Goal: Task Accomplishment & Management: Use online tool/utility

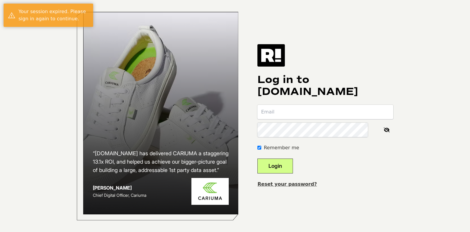
type input "chad@dailycaller.com"
click at [293, 166] on button "Login" at bounding box center [274, 165] width 35 height 15
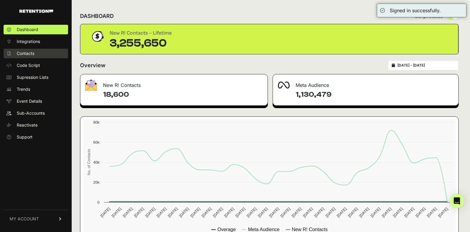
click at [30, 53] on span "Contacts" at bounding box center [26, 53] width 18 height 6
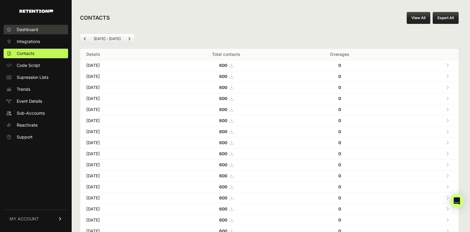
click at [30, 29] on span "Dashboard" at bounding box center [27, 30] width 21 height 6
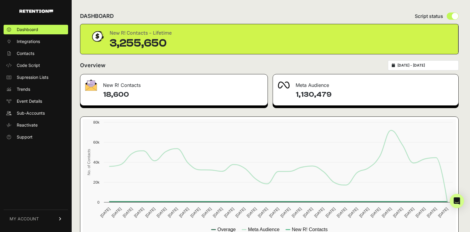
click at [32, 53] on span "Contacts" at bounding box center [26, 53] width 18 height 6
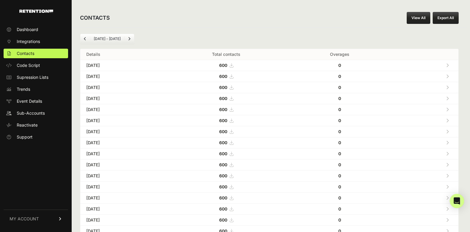
click at [444, 23] on button "Export All" at bounding box center [445, 18] width 26 height 12
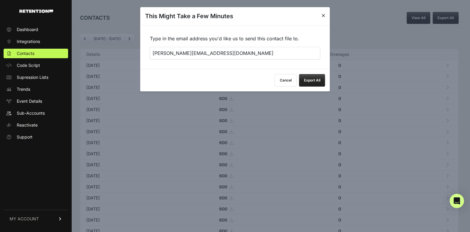
click at [311, 83] on button "Export All" at bounding box center [312, 80] width 26 height 13
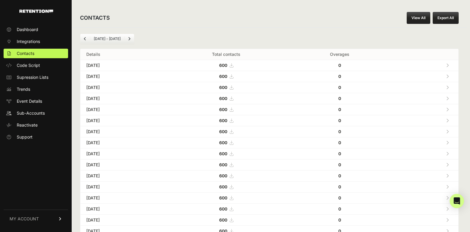
click at [168, 30] on div "Jul 26 - Aug 26 Details Total contacts Overages Aug 26, 2025 600 0 Aug 25, 2025…" at bounding box center [269, 223] width 395 height 392
click at [38, 30] on span "Dashboard" at bounding box center [27, 30] width 21 height 6
